Goal: Find specific page/section: Find specific page/section

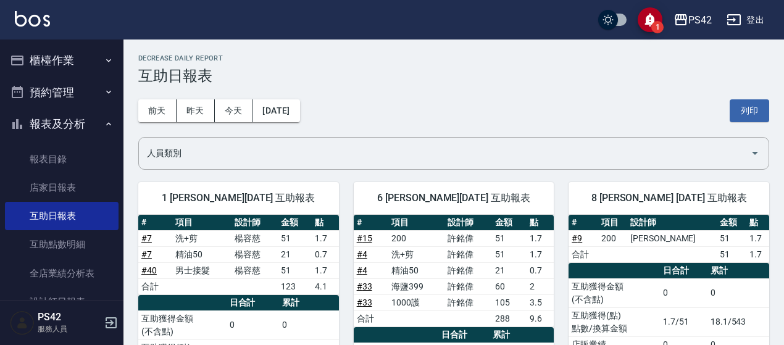
scroll to position [691, 0]
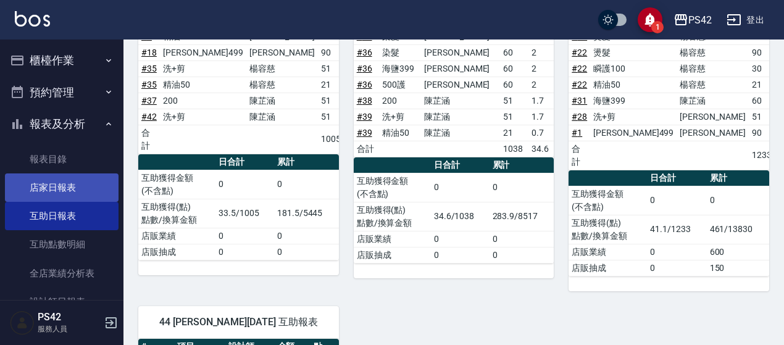
click at [60, 194] on link "店家日報表" at bounding box center [62, 187] width 114 height 28
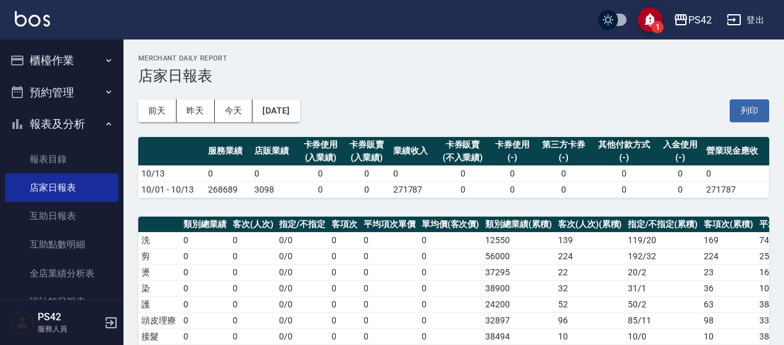
click at [51, 64] on button "櫃檯作業" at bounding box center [62, 60] width 114 height 32
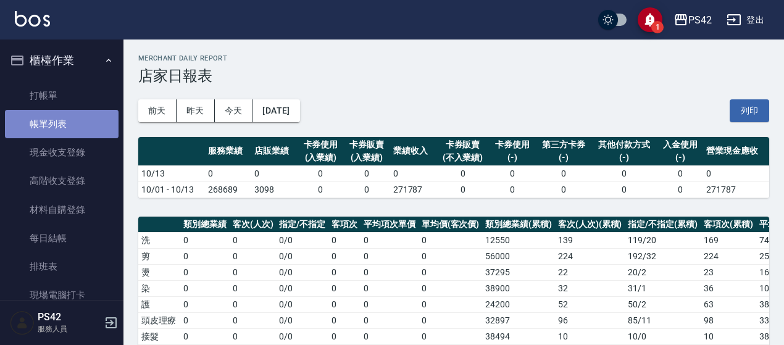
click at [72, 122] on link "帳單列表" at bounding box center [62, 124] width 114 height 28
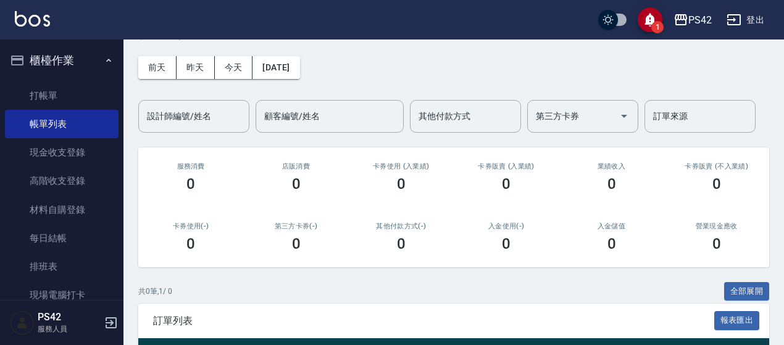
scroll to position [122, 0]
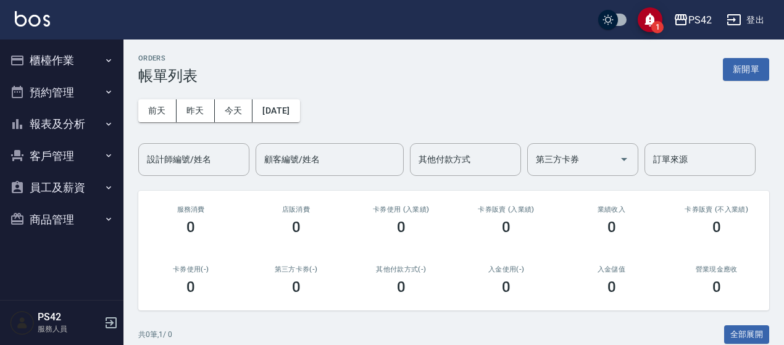
scroll to position [62, 0]
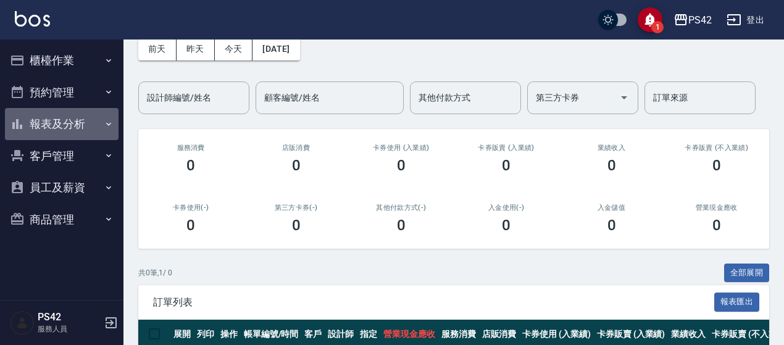
click at [76, 122] on button "報表及分析" at bounding box center [62, 124] width 114 height 32
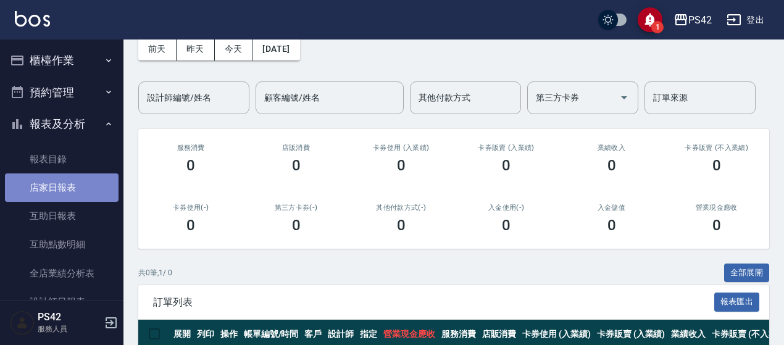
click at [70, 182] on link "店家日報表" at bounding box center [62, 187] width 114 height 28
